Goal: Entertainment & Leisure: Consume media (video, audio)

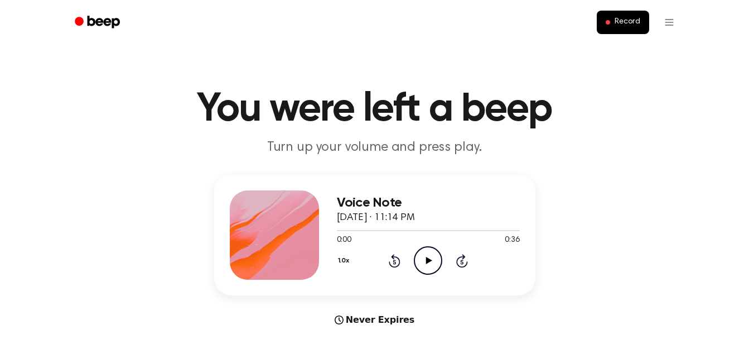
click at [426, 264] on icon "Play Audio" at bounding box center [428, 260] width 28 height 28
click at [429, 263] on icon at bounding box center [428, 260] width 5 height 7
click at [614, 24] on button "Record" at bounding box center [623, 22] width 52 height 23
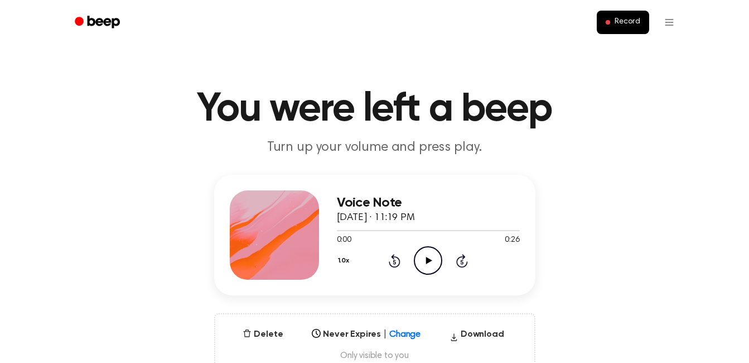
click at [425, 259] on icon "Play Audio" at bounding box center [428, 260] width 28 height 28
click at [435, 257] on icon "Play Audio" at bounding box center [428, 260] width 28 height 28
